Goal: Contribute content: Contribute content

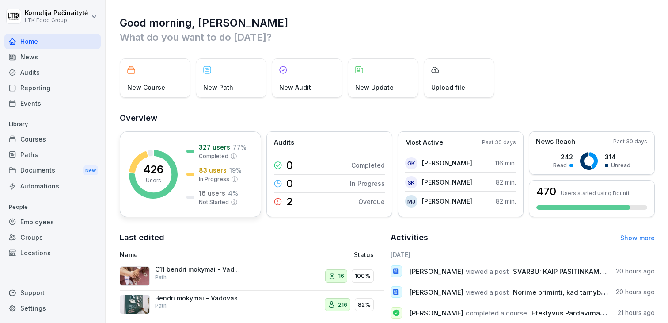
scroll to position [16, 0]
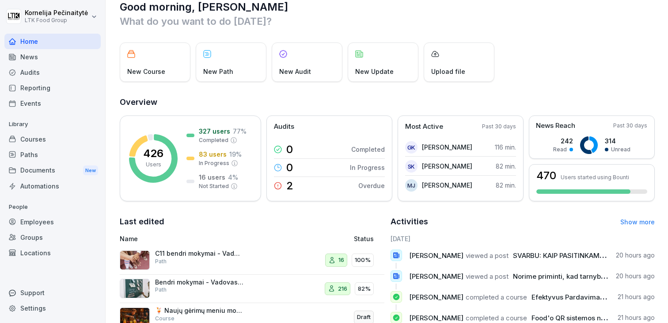
click at [50, 143] on div "Courses" at bounding box center [52, 138] width 96 height 15
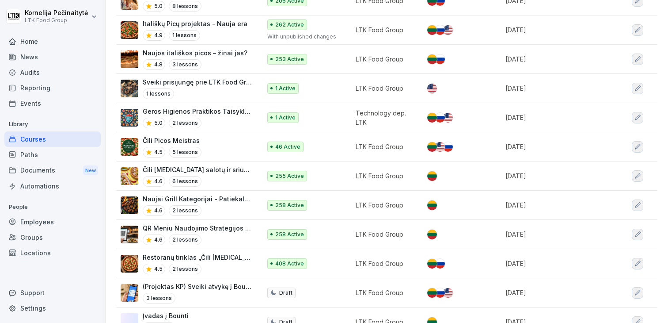
scroll to position [236, 0]
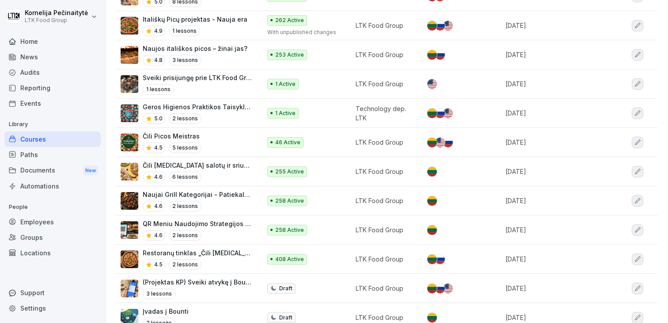
click at [225, 249] on p "Restoranų tinklas „Čili [MEDICAL_DATA]" - Sėkmės istorija ir praktika" at bounding box center [198, 252] width 110 height 9
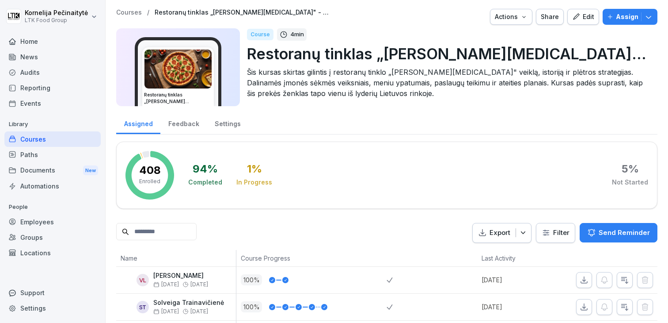
click at [522, 17] on div "Actions" at bounding box center [511, 17] width 33 height 10
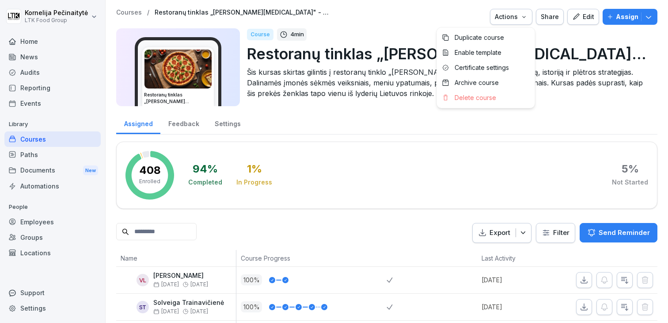
click at [604, 34] on html "Kornelija Pečinaitytė LTK Food Group Home News Audits Reporting Events Library …" at bounding box center [334, 161] width 668 height 323
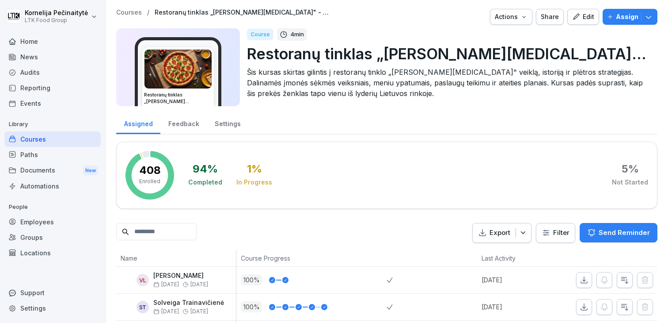
click at [651, 21] on div "Assign" at bounding box center [630, 17] width 46 height 10
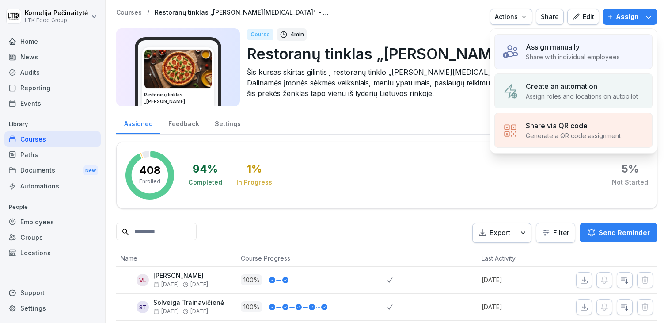
click at [438, 57] on p "Restoranų tinklas „Čili [MEDICAL_DATA]" - Sėkmės istorija ir praktika" at bounding box center [449, 53] width 404 height 23
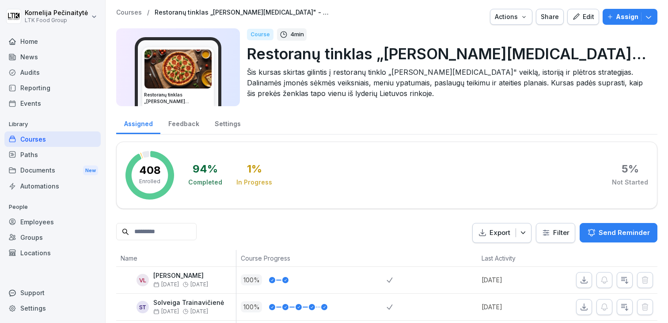
click at [523, 19] on icon "button" at bounding box center [524, 16] width 7 height 7
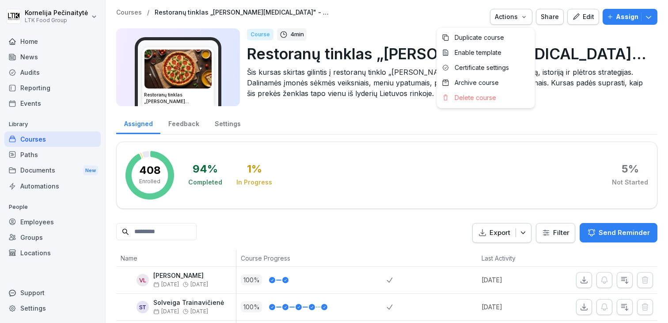
click at [578, 18] on icon "button" at bounding box center [576, 16] width 6 height 6
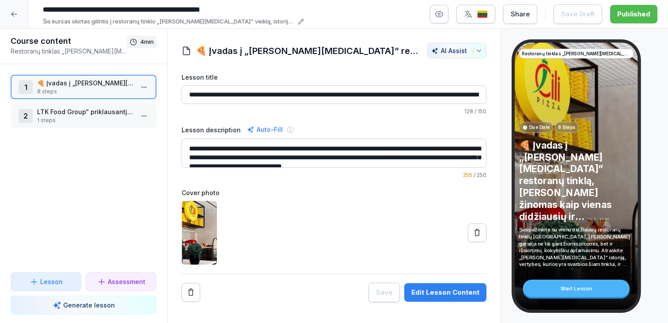
click at [561, 288] on div "Start Lesson" at bounding box center [576, 288] width 107 height 18
click at [315, 94] on input "**********" at bounding box center [334, 94] width 305 height 19
drag, startPoint x: 315, startPoint y: 94, endPoint x: 415, endPoint y: 96, distance: 99.5
click at [415, 96] on input "**********" at bounding box center [334, 94] width 305 height 19
click at [303, 87] on input "**********" at bounding box center [334, 94] width 305 height 19
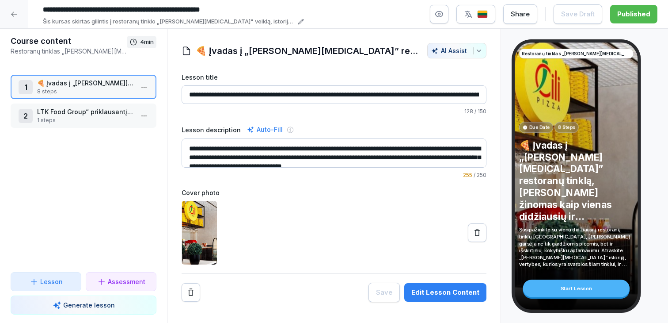
scroll to position [0, 88]
drag, startPoint x: 303, startPoint y: 96, endPoint x: 357, endPoint y: 93, distance: 54.5
click at [357, 93] on input "**********" at bounding box center [334, 94] width 305 height 19
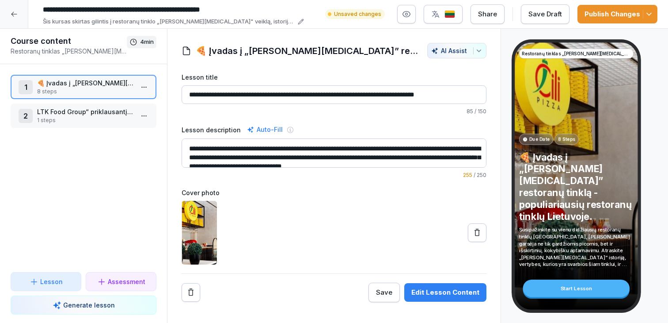
click at [355, 95] on input "**********" at bounding box center [334, 94] width 305 height 19
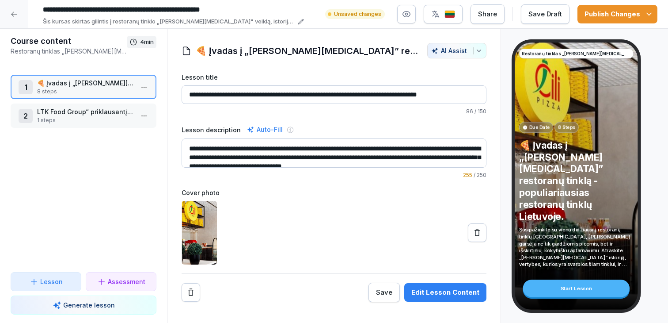
click at [408, 98] on input "**********" at bounding box center [334, 94] width 305 height 19
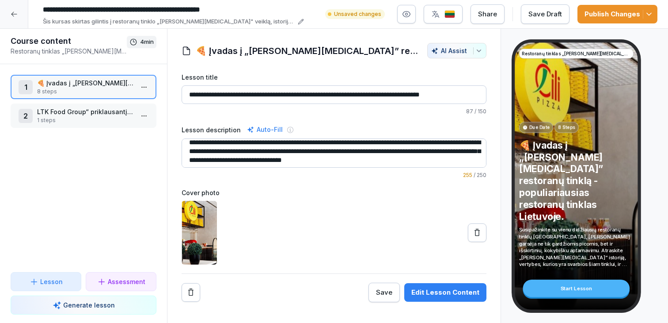
scroll to position [9, 0]
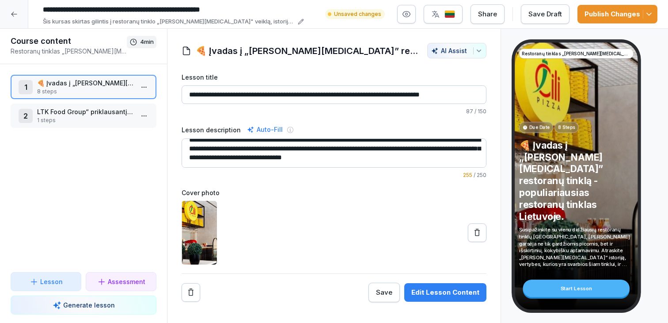
type input "**********"
click at [84, 84] on p "🍕 Įvadas į „Čili pica” restoranų tinklą - populiariausias restoranų tinklas Lie…" at bounding box center [85, 82] width 96 height 9
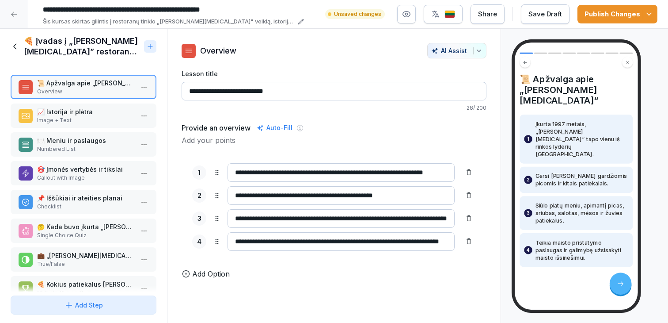
click at [84, 116] on p "📈 Istorija ir plėtra" at bounding box center [85, 111] width 96 height 9
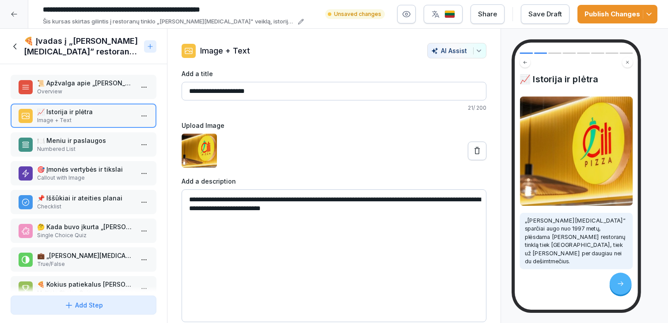
click at [84, 87] on p "📜 Apžvalga apie „Čili pica“" at bounding box center [85, 82] width 96 height 9
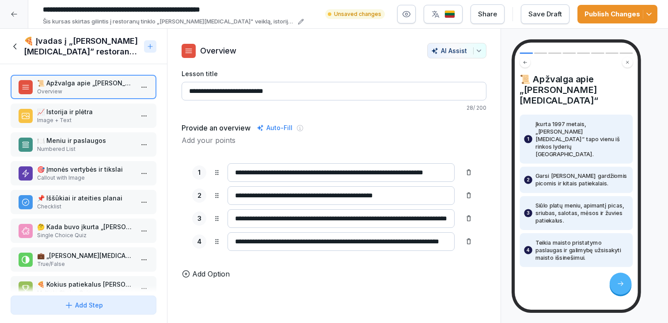
click at [85, 109] on p "📈 Istorija ir plėtra" at bounding box center [85, 111] width 96 height 9
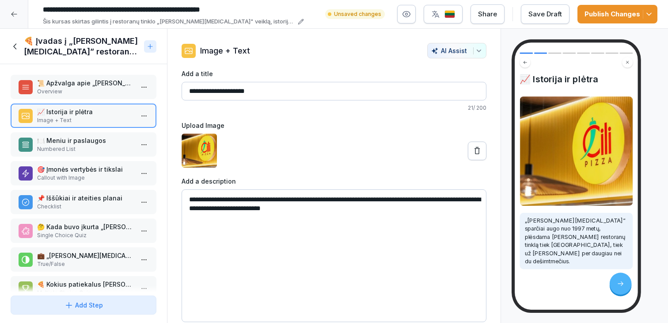
click at [446, 50] on div "AI Assist" at bounding box center [456, 51] width 51 height 8
click at [285, 108] on html "**********" at bounding box center [334, 161] width 668 height 323
click at [97, 307] on div "Add Step" at bounding box center [84, 304] width 38 height 9
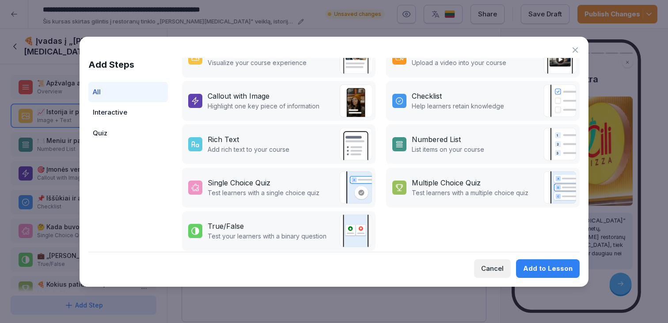
scroll to position [200, 0]
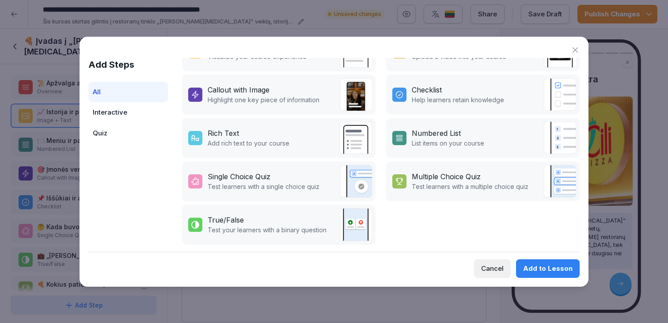
click at [104, 108] on div "Interactive" at bounding box center [128, 112] width 80 height 21
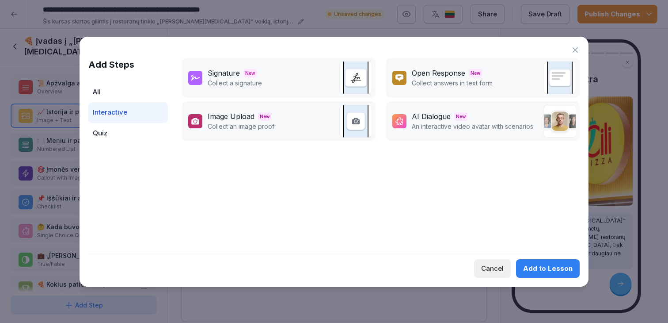
click at [459, 111] on div "AI Dialogue New" at bounding box center [473, 116] width 122 height 11
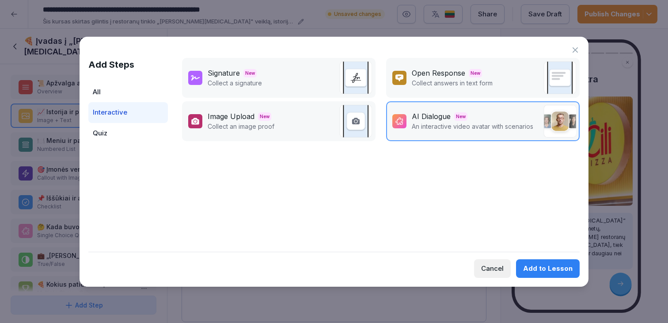
click at [555, 267] on div "Add to Lesson" at bounding box center [548, 268] width 50 height 10
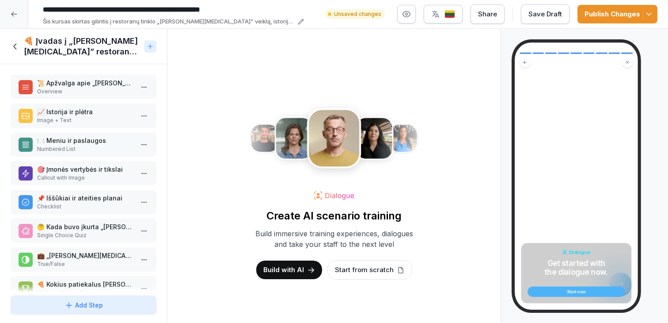
click at [294, 274] on p "Build with AI" at bounding box center [283, 270] width 41 height 10
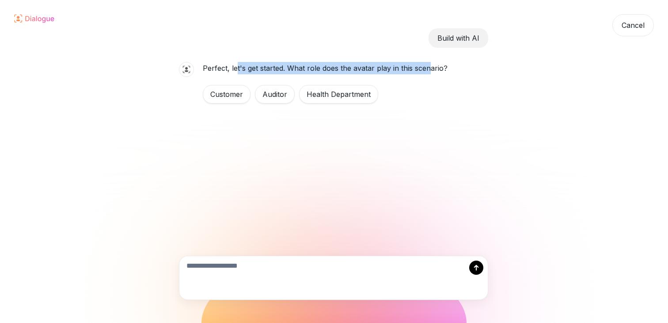
drag, startPoint x: 235, startPoint y: 67, endPoint x: 431, endPoint y: 71, distance: 195.9
click at [431, 71] on p "Perfect, let's get started. What role does the avatar play in this scenario?" at bounding box center [325, 68] width 245 height 12
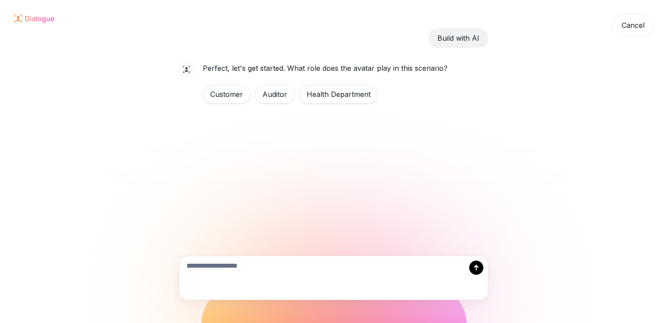
click at [263, 263] on textarea at bounding box center [333, 277] width 309 height 43
click at [271, 263] on textarea at bounding box center [333, 277] width 309 height 43
click at [216, 267] on textarea "**********" at bounding box center [333, 277] width 309 height 43
click at [205, 262] on textarea "**********" at bounding box center [333, 277] width 309 height 43
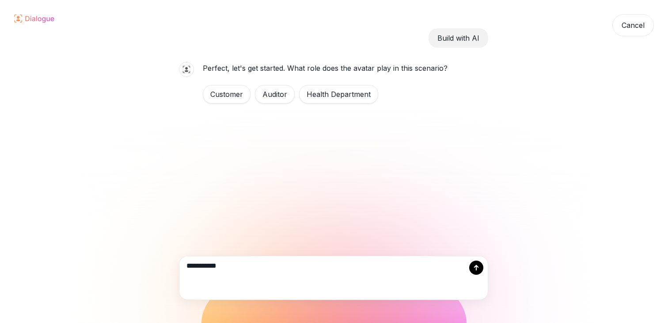
click at [242, 269] on textarea "**********" at bounding box center [333, 277] width 309 height 43
type textarea "**********"
click at [477, 268] on icon at bounding box center [476, 267] width 7 height 7
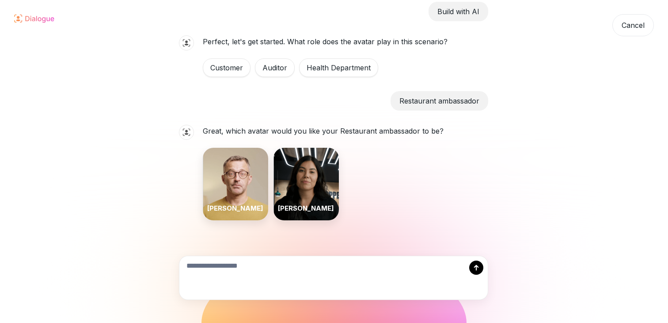
click at [230, 187] on div "Chris" at bounding box center [235, 184] width 65 height 73
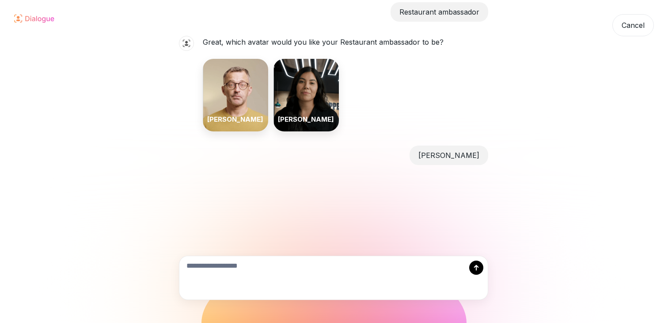
scroll to position [116, 0]
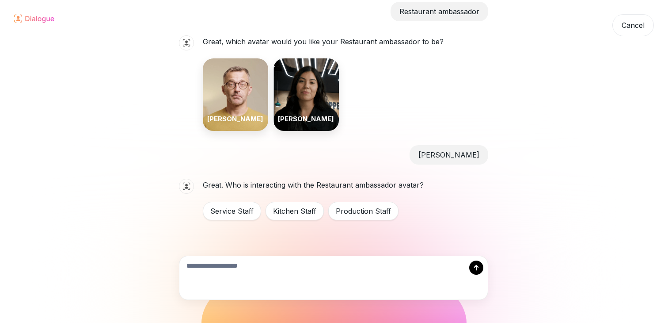
click at [241, 213] on div "Service Staff" at bounding box center [232, 211] width 58 height 19
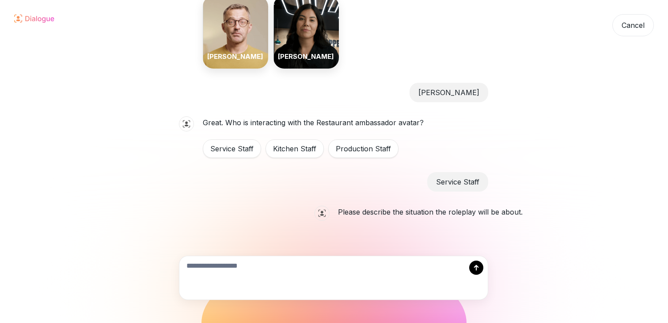
scroll to position [179, 0]
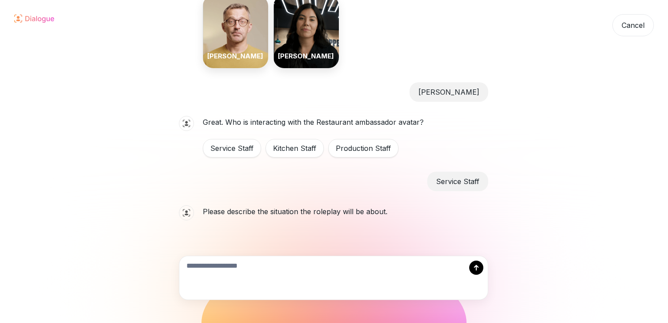
click at [332, 276] on textarea at bounding box center [333, 277] width 309 height 43
type textarea "**********"
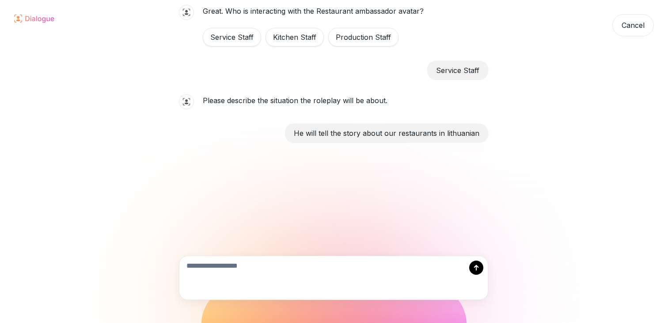
scroll to position [291, 0]
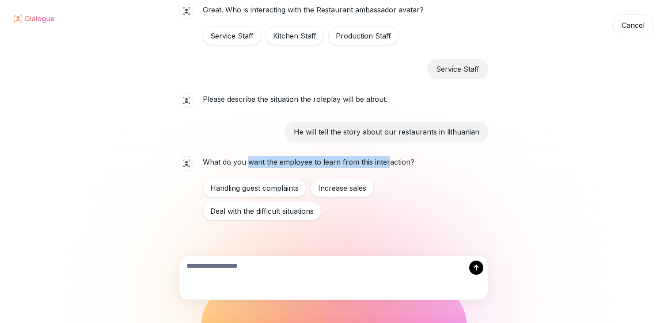
drag, startPoint x: 248, startPoint y: 164, endPoint x: 386, endPoint y: 162, distance: 137.9
click at [386, 162] on p "What do you want the employee to learn from this interaction?" at bounding box center [346, 162] width 286 height 12
click at [286, 260] on textarea at bounding box center [333, 277] width 309 height 43
type textarea "*******"
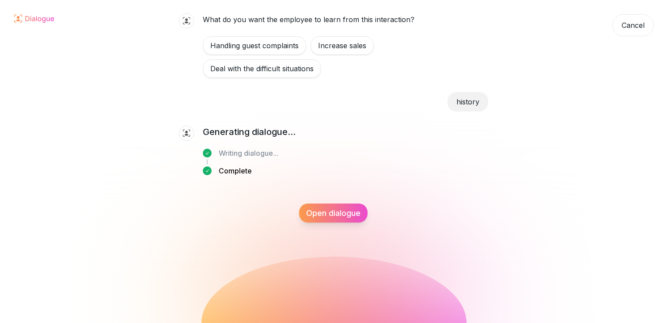
scroll to position [435, 0]
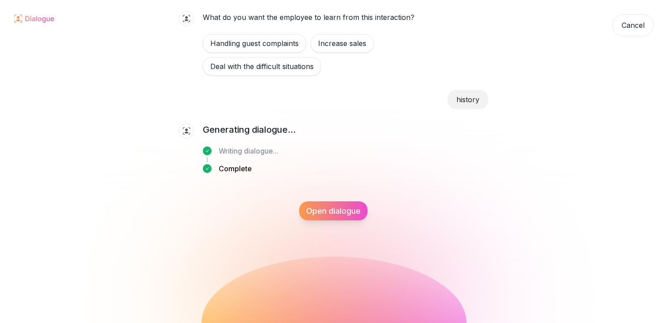
click at [333, 215] on div "Open dialogue" at bounding box center [333, 210] width 69 height 19
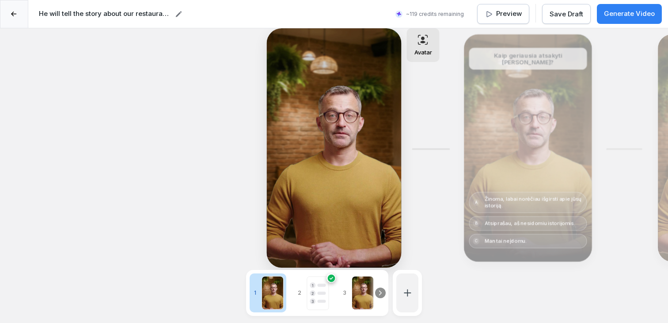
click at [506, 15] on p "Preview" at bounding box center [509, 14] width 26 height 10
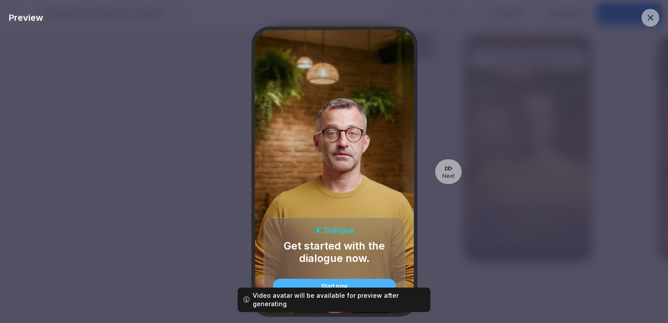
click at [337, 288] on div "Start now" at bounding box center [334, 286] width 109 height 6
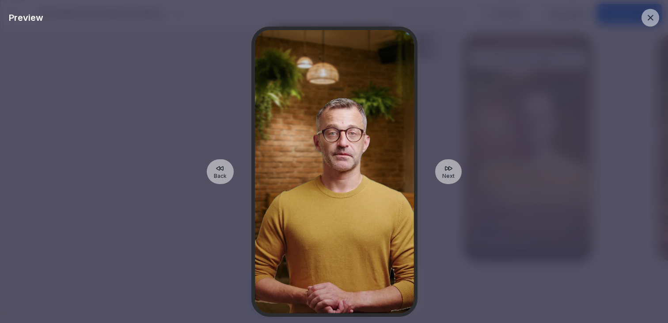
click at [443, 168] on div "Next" at bounding box center [448, 171] width 27 height 25
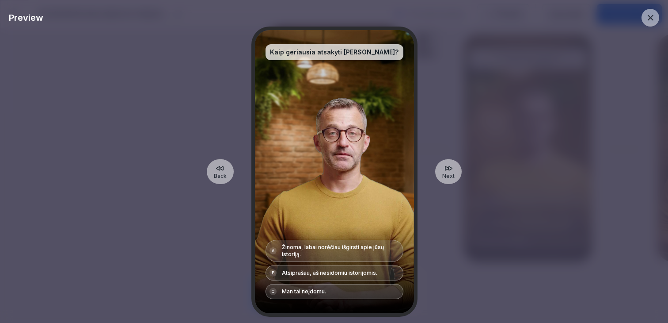
click at [226, 184] on div "Back Kaip geriausia atsakyti Chrisui? A Žinoma, labai norėčiau išgirsti apie jū…" at bounding box center [334, 172] width 651 height 290
click at [221, 183] on div "Back" at bounding box center [220, 171] width 27 height 25
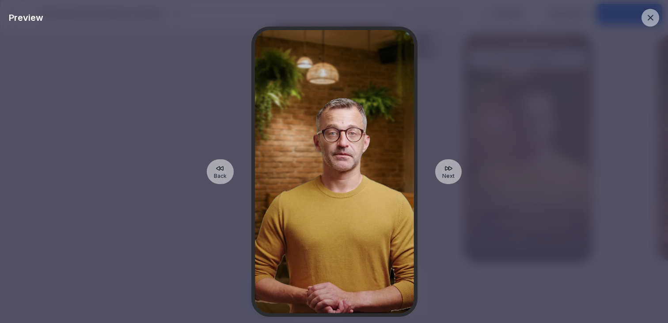
click at [346, 206] on div at bounding box center [334, 171] width 159 height 283
click at [656, 15] on div at bounding box center [651, 18] width 18 height 18
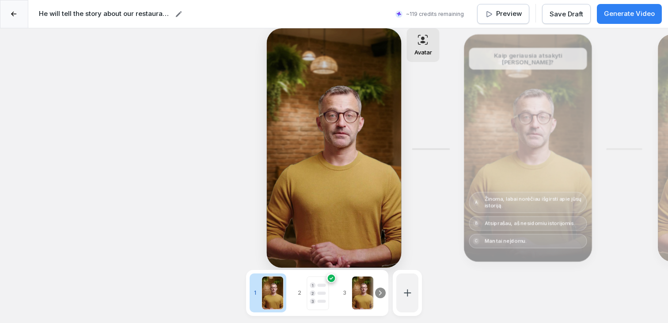
click at [540, 83] on div "Edit" at bounding box center [529, 148] width 122 height 221
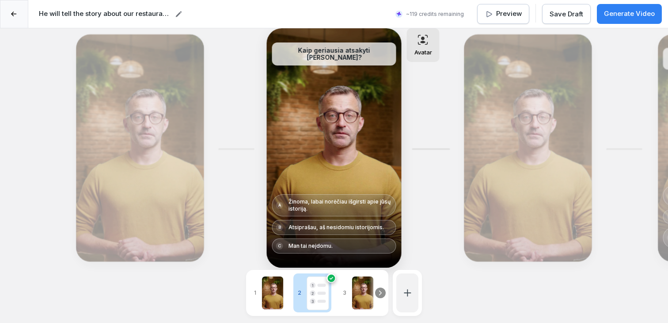
click at [523, 96] on div "Edit" at bounding box center [529, 148] width 122 height 221
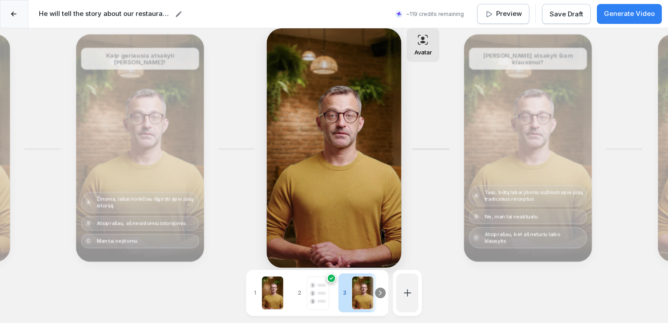
click at [227, 105] on div "Edit Edit Kaip geriausia atsakyti Chrisui? A Žinoma, labai norėčiau išgirsti ap…" at bounding box center [461, 147] width 1164 height 239
click at [204, 105] on div "Edit Edit Kaip geriausia atsakyti Chrisui? A Žinoma, labai norėčiau išgirsti ap…" at bounding box center [461, 147] width 1164 height 239
click at [179, 99] on div "Edit" at bounding box center [141, 148] width 122 height 221
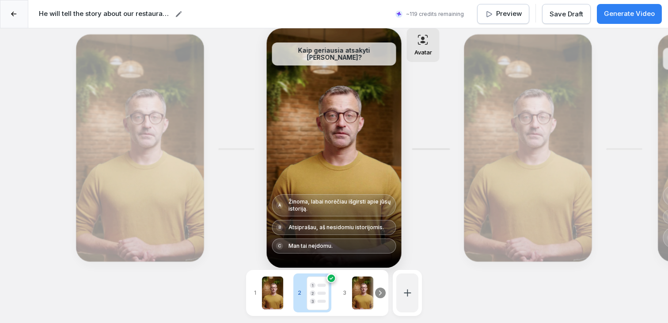
click at [157, 104] on div "Edit" at bounding box center [141, 148] width 122 height 221
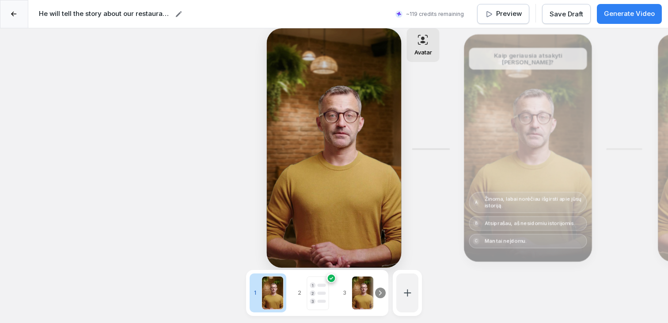
click at [504, 22] on button "Preview" at bounding box center [503, 14] width 52 height 20
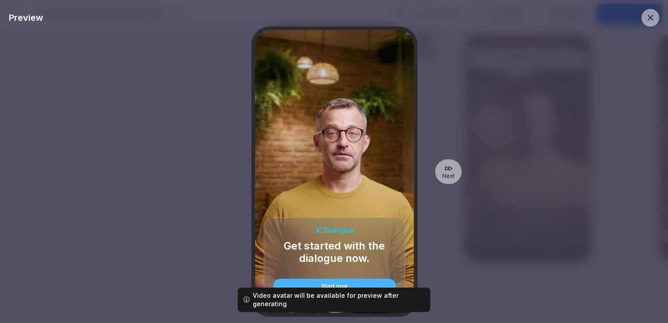
click at [647, 16] on icon at bounding box center [651, 18] width 10 height 10
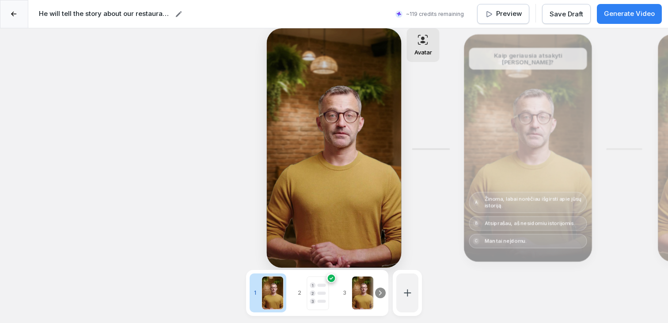
click at [630, 15] on p "Generate Video" at bounding box center [629, 14] width 51 height 10
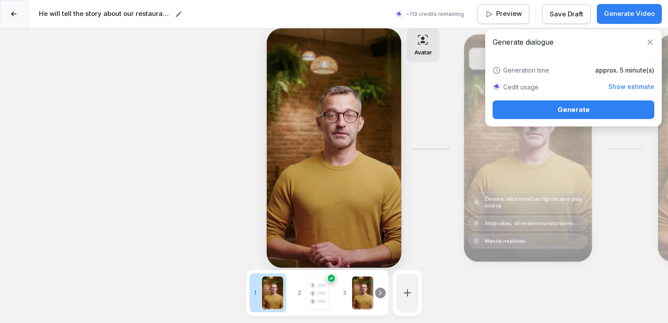
click at [602, 110] on div "Generate" at bounding box center [574, 110] width 148 height 10
click at [418, 50] on p "Avatar" at bounding box center [424, 52] width 18 height 7
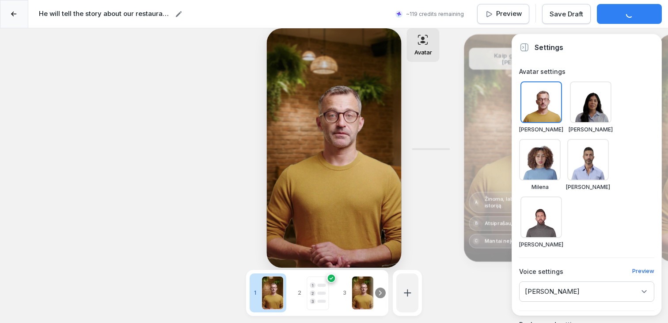
click at [561, 139] on div at bounding box center [540, 160] width 42 height 42
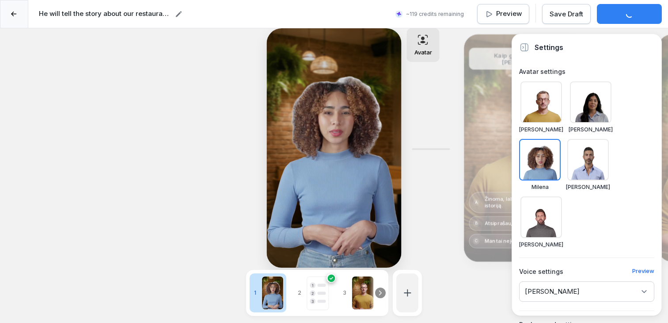
click at [600, 101] on div at bounding box center [591, 102] width 42 height 42
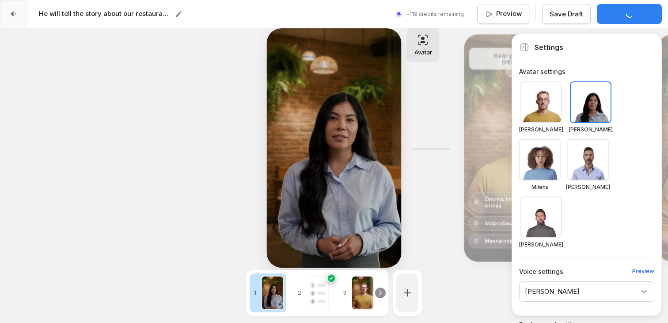
click at [562, 196] on div at bounding box center [542, 217] width 42 height 42
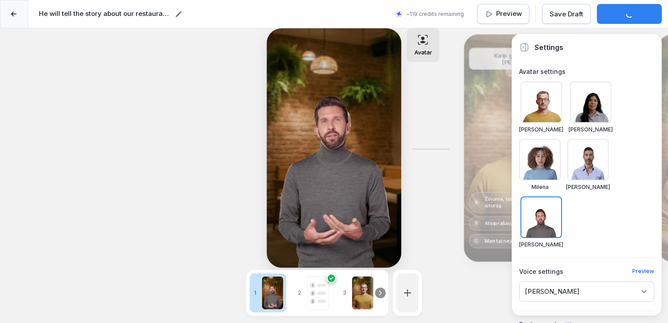
click at [568, 161] on div at bounding box center [589, 160] width 42 height 42
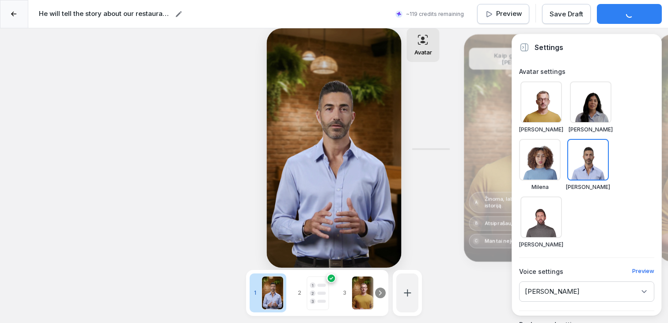
click at [562, 196] on div at bounding box center [542, 217] width 42 height 42
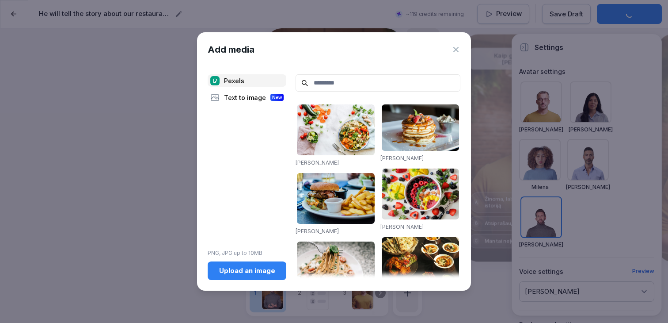
click at [253, 99] on div "Text to image New" at bounding box center [247, 97] width 79 height 12
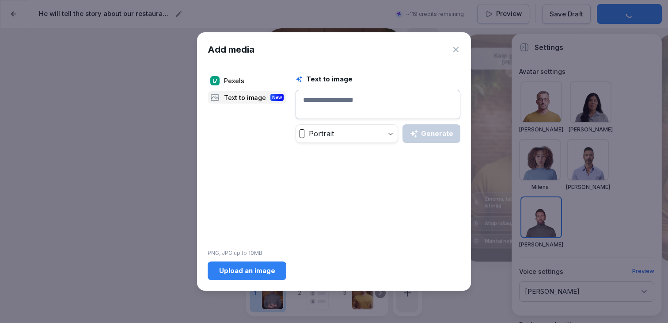
click at [250, 77] on div "Pexels" at bounding box center [247, 80] width 79 height 12
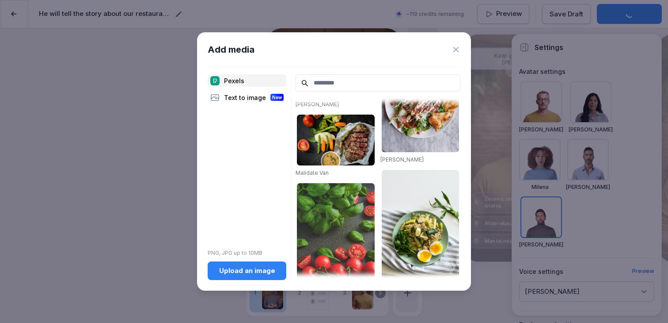
scroll to position [1001, 0]
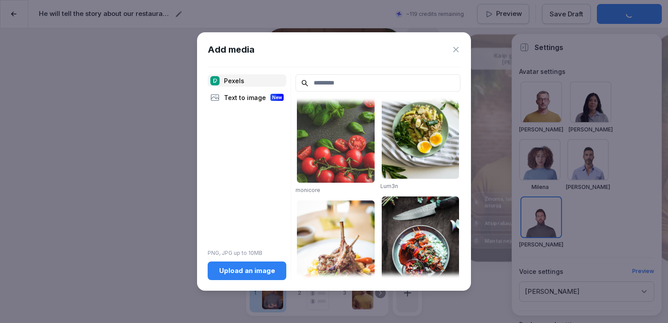
click at [454, 51] on icon at bounding box center [456, 49] width 5 height 5
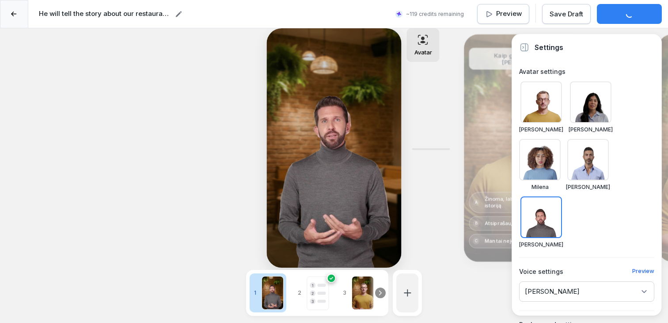
click at [587, 281] on div "Jerry" at bounding box center [586, 291] width 135 height 20
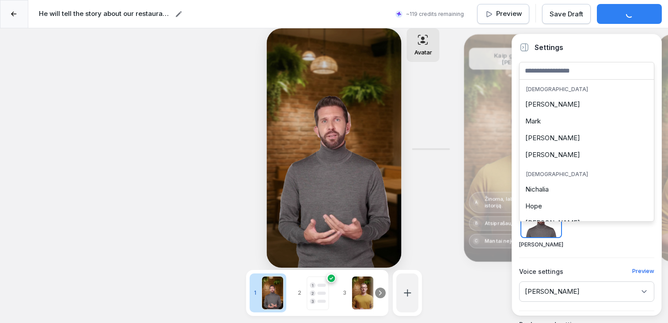
click at [576, 191] on div "Nichalia" at bounding box center [587, 189] width 130 height 17
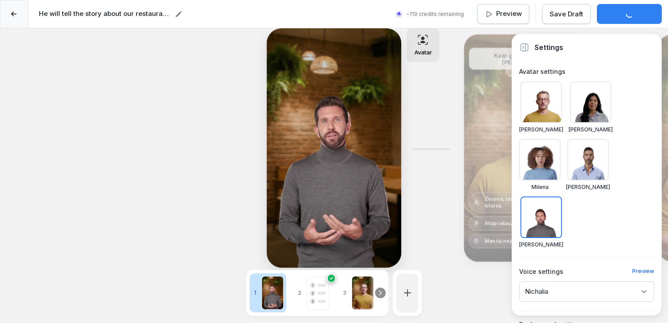
click at [479, 298] on div "**********" at bounding box center [334, 189] width 668 height 323
click at [529, 42] on div "Settings" at bounding box center [541, 47] width 58 height 11
click at [523, 46] on icon at bounding box center [523, 47] width 1 height 2
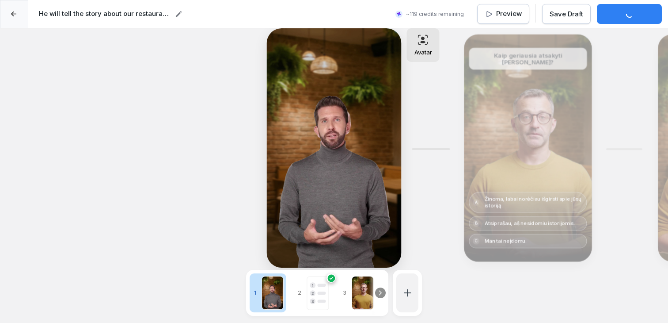
click at [513, 13] on p "Preview" at bounding box center [509, 14] width 26 height 10
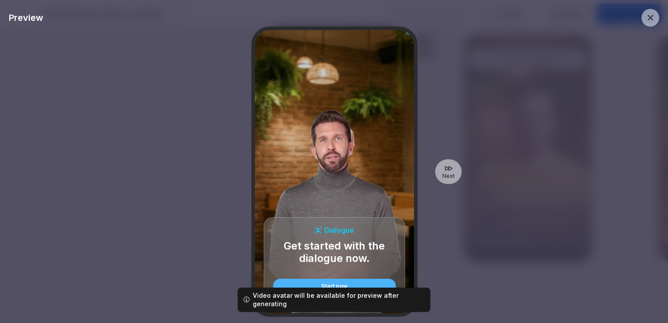
click at [454, 168] on div "Next" at bounding box center [448, 171] width 27 height 25
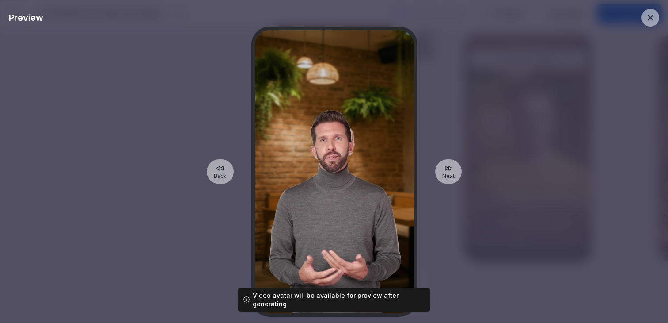
click at [447, 173] on p "Next" at bounding box center [449, 175] width 12 height 7
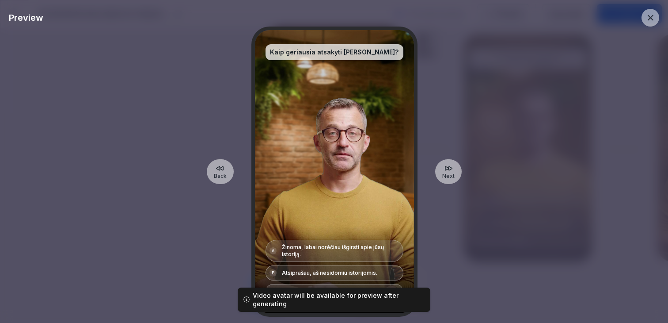
click at [447, 173] on p "Next" at bounding box center [449, 175] width 12 height 7
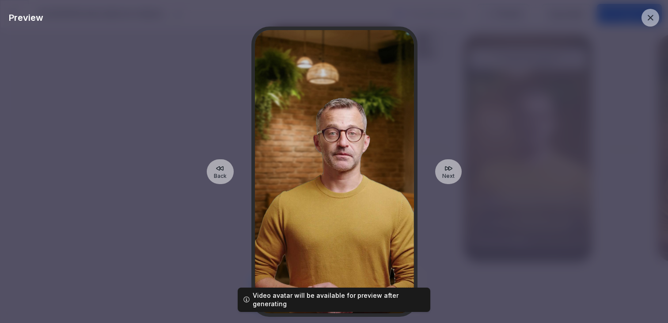
click at [486, 103] on div "Back Next" at bounding box center [334, 172] width 651 height 290
click at [648, 16] on icon at bounding box center [651, 18] width 10 height 10
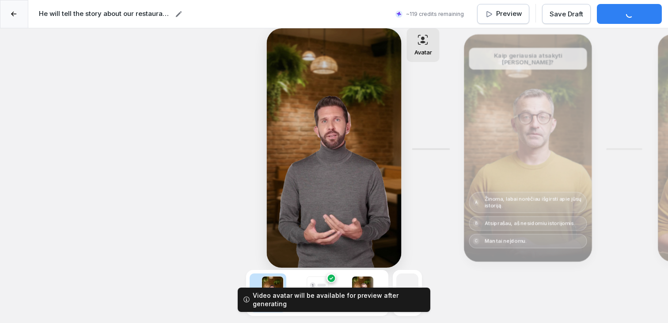
click at [612, 15] on div "~119 credits remaining Preview Save Draft Generate Video" at bounding box center [422, 14] width 480 height 20
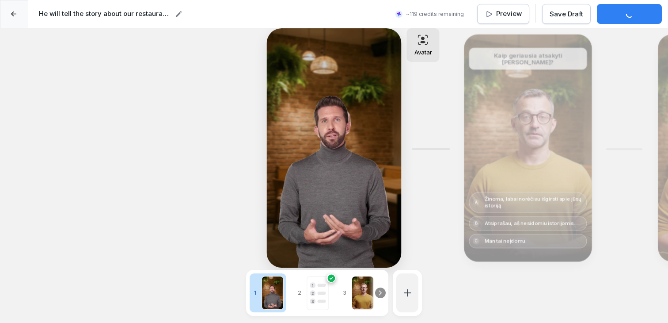
click at [430, 11] on p "~119 credits remaining" at bounding box center [435, 14] width 58 height 8
click at [401, 14] on icon at bounding box center [399, 14] width 4 height 4
click at [506, 18] on p "Preview" at bounding box center [509, 14] width 26 height 10
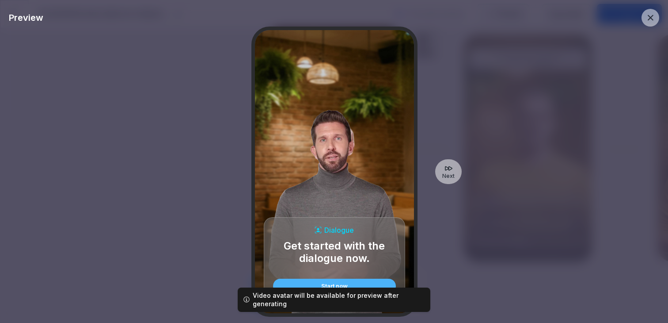
click at [345, 290] on button "Start now" at bounding box center [334, 286] width 123 height 15
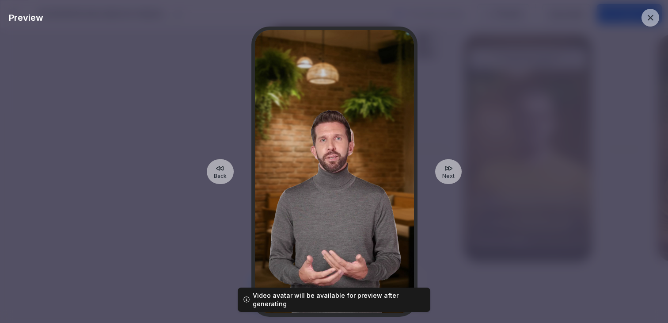
click at [645, 21] on div at bounding box center [651, 18] width 18 height 18
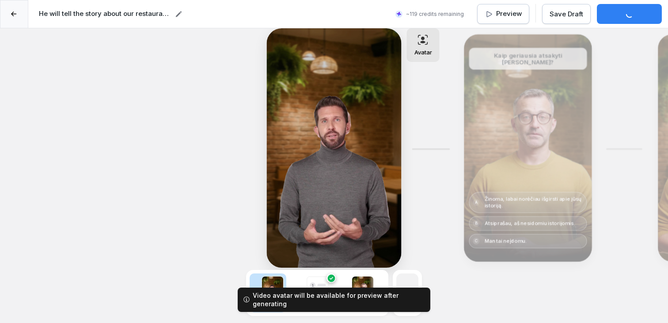
click at [624, 15] on div "~119 credits remaining Preview Save Draft Generate Video" at bounding box center [422, 14] width 480 height 20
